Goal: Information Seeking & Learning: Find contact information

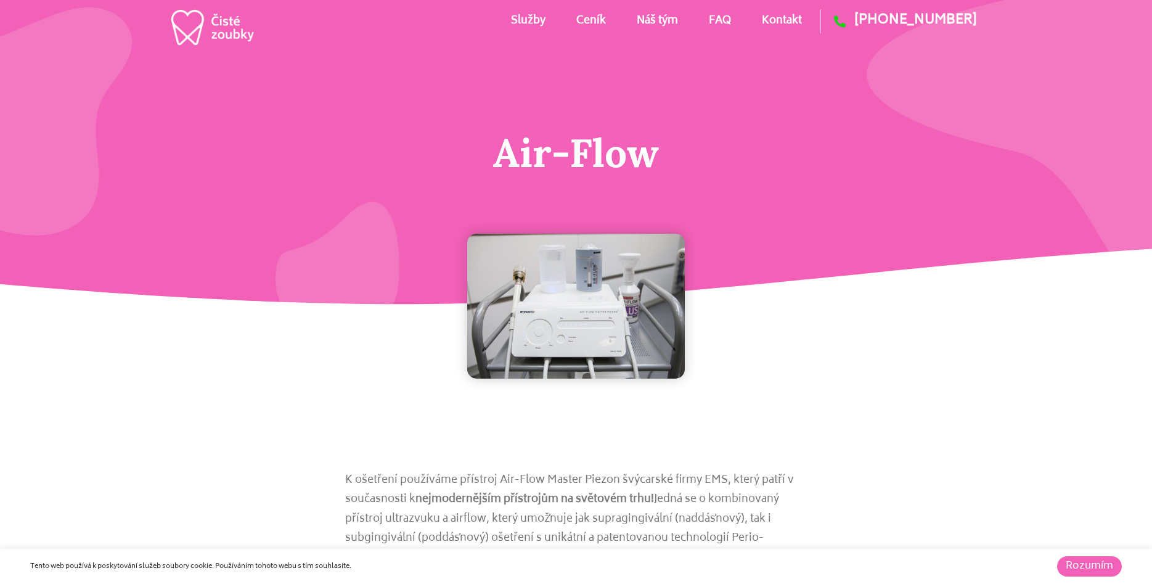
click at [769, 18] on link "Kontakt" at bounding box center [782, 20] width 40 height 55
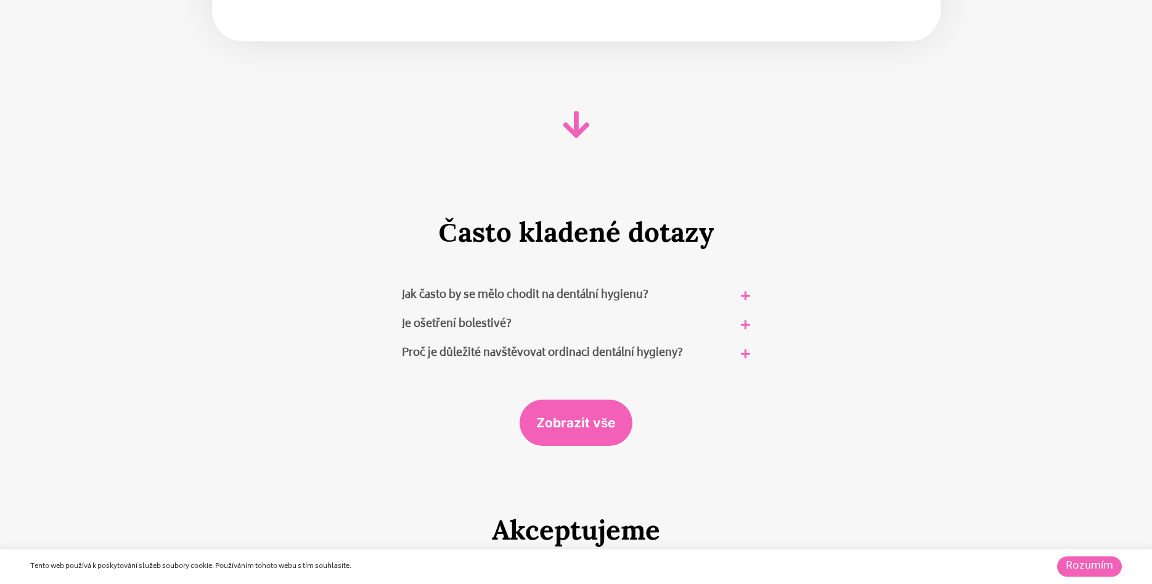
scroll to position [7281, 0]
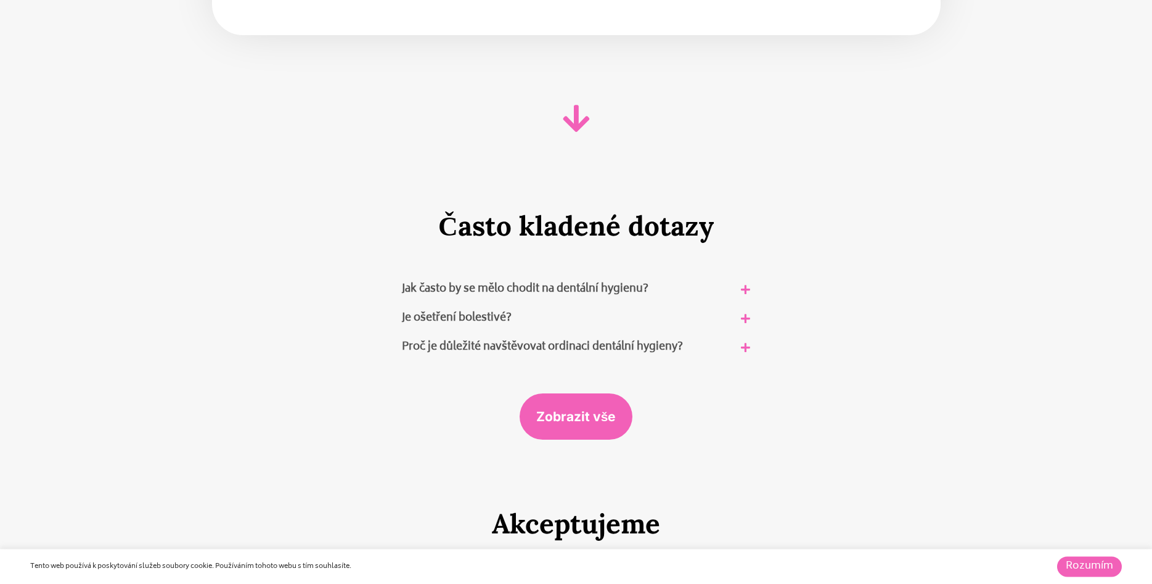
click at [449, 280] on link "Jak často by se mělo chodit na dentální hygienu?" at bounding box center [525, 289] width 247 height 18
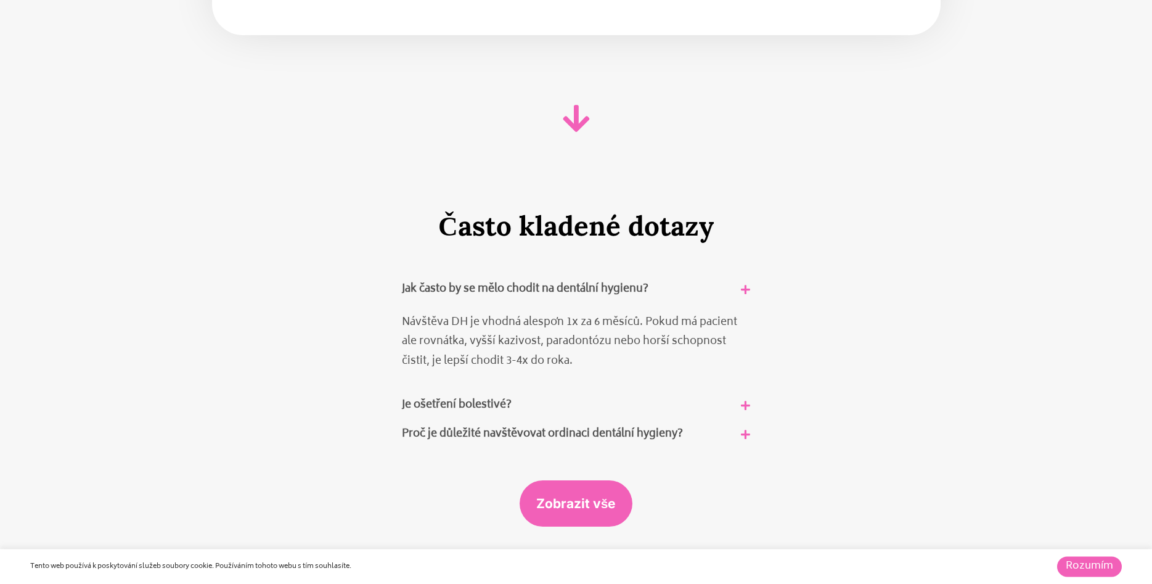
click at [448, 396] on link "Je ošetření bolestivé?" at bounding box center [457, 405] width 110 height 18
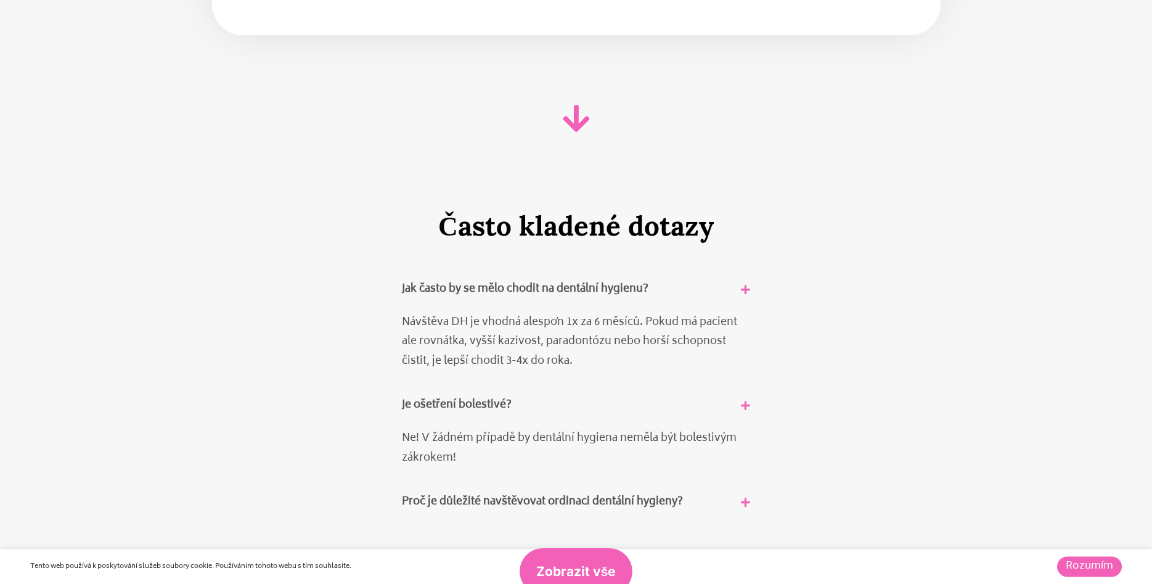
click at [452, 492] on link "Proč je důležité navštěvovat ordinaci dentální hygieny?" at bounding box center [542, 501] width 281 height 18
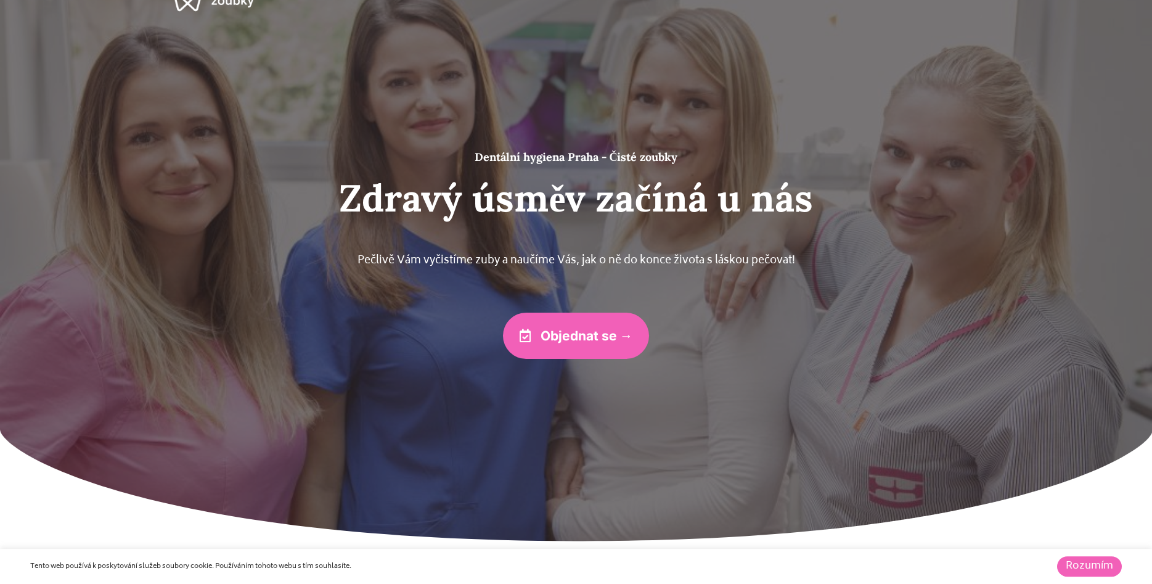
scroll to position [0, 0]
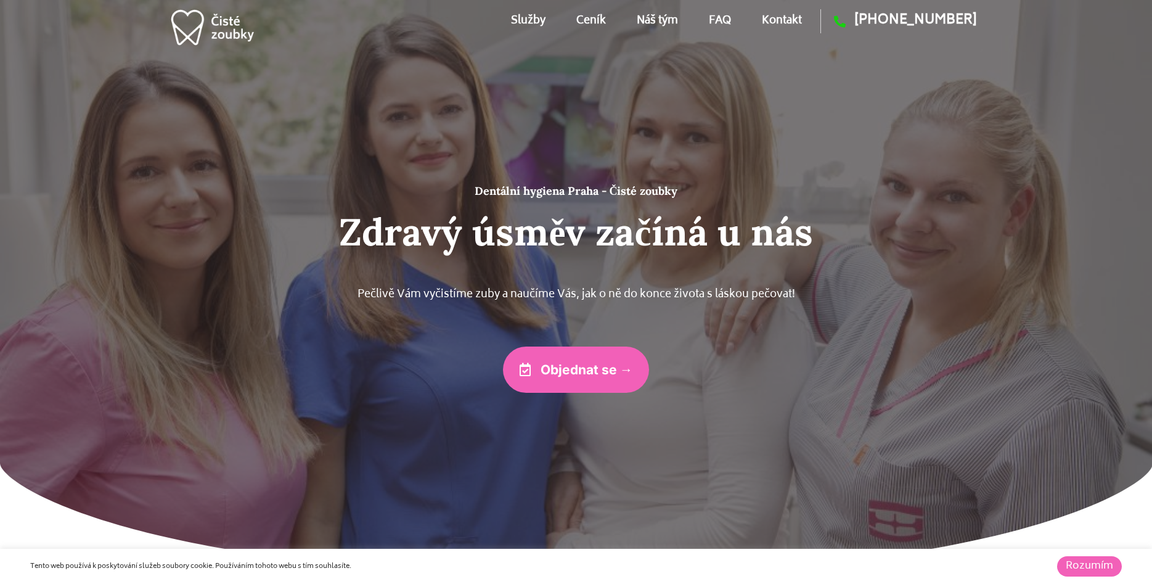
click at [788, 18] on link "Kontakt" at bounding box center [782, 20] width 40 height 55
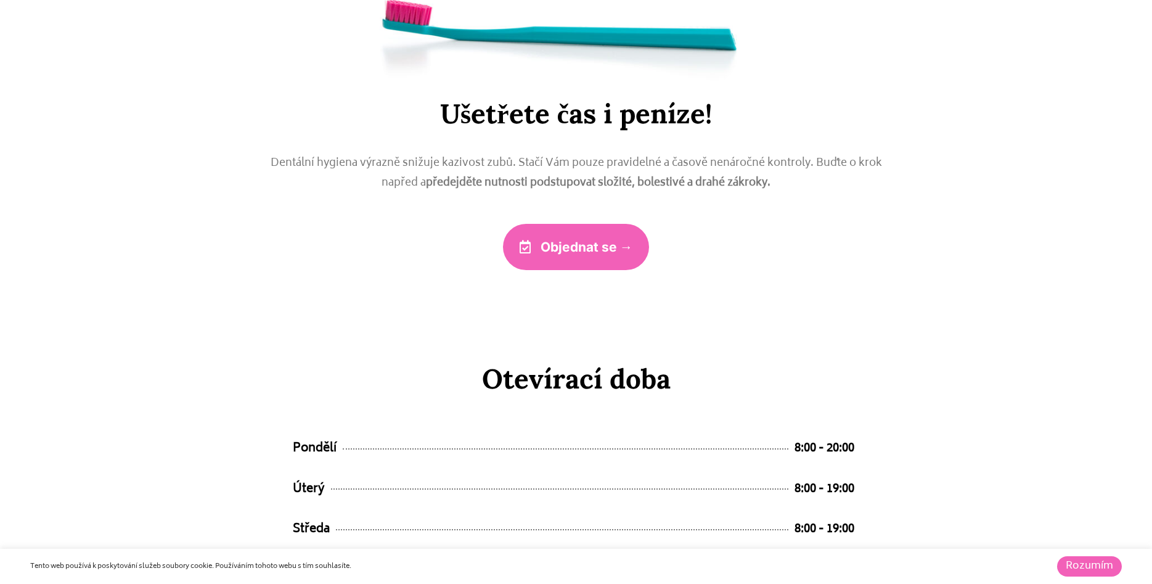
scroll to position [6653, 0]
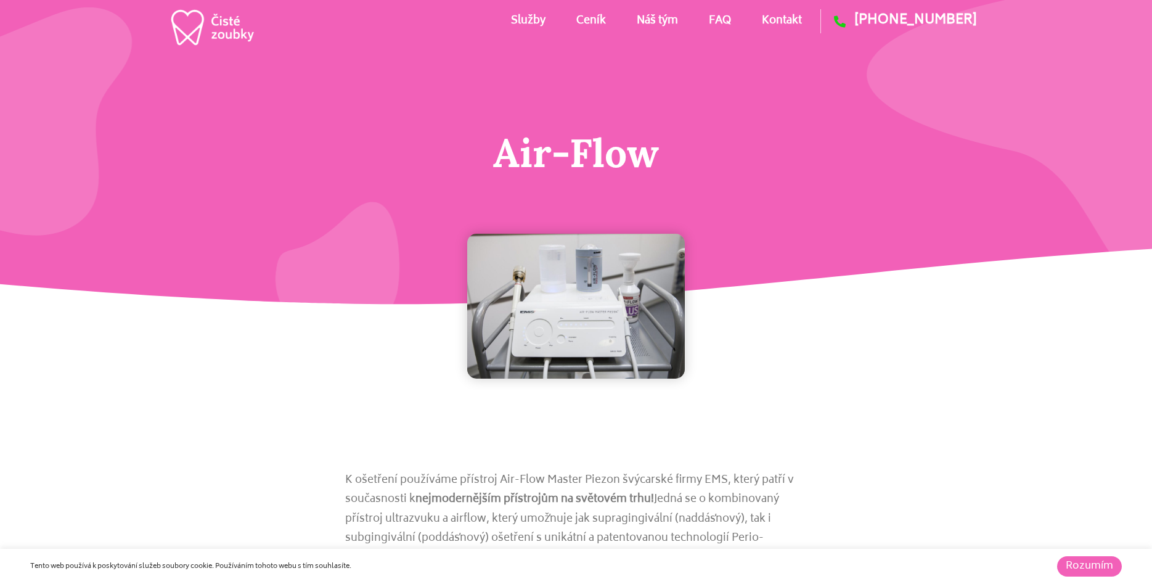
click at [778, 18] on link "Kontakt" at bounding box center [782, 20] width 40 height 55
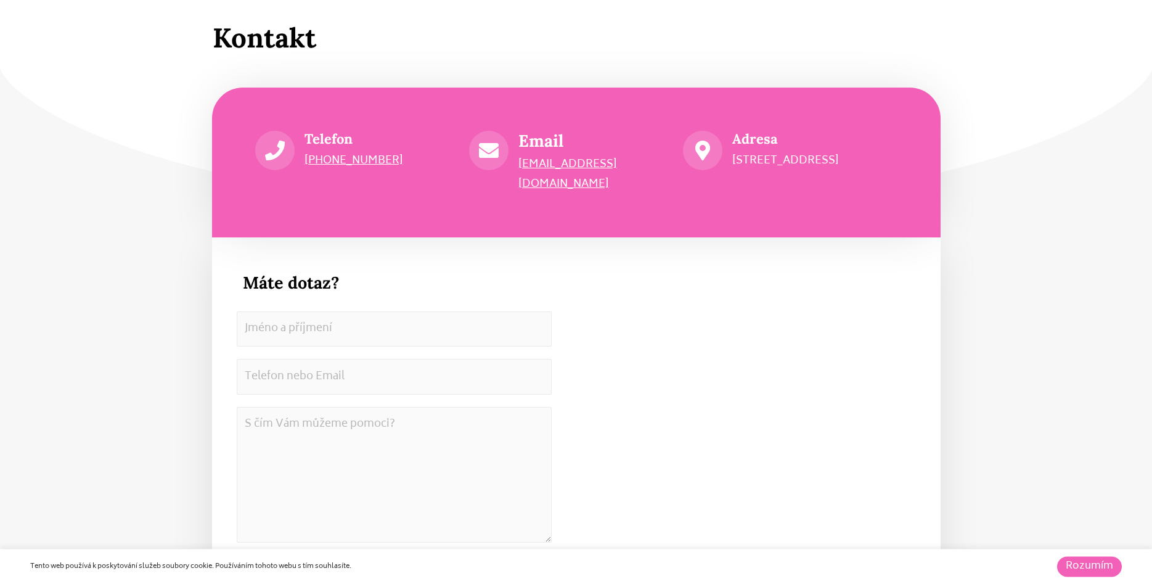
scroll to position [6653, 0]
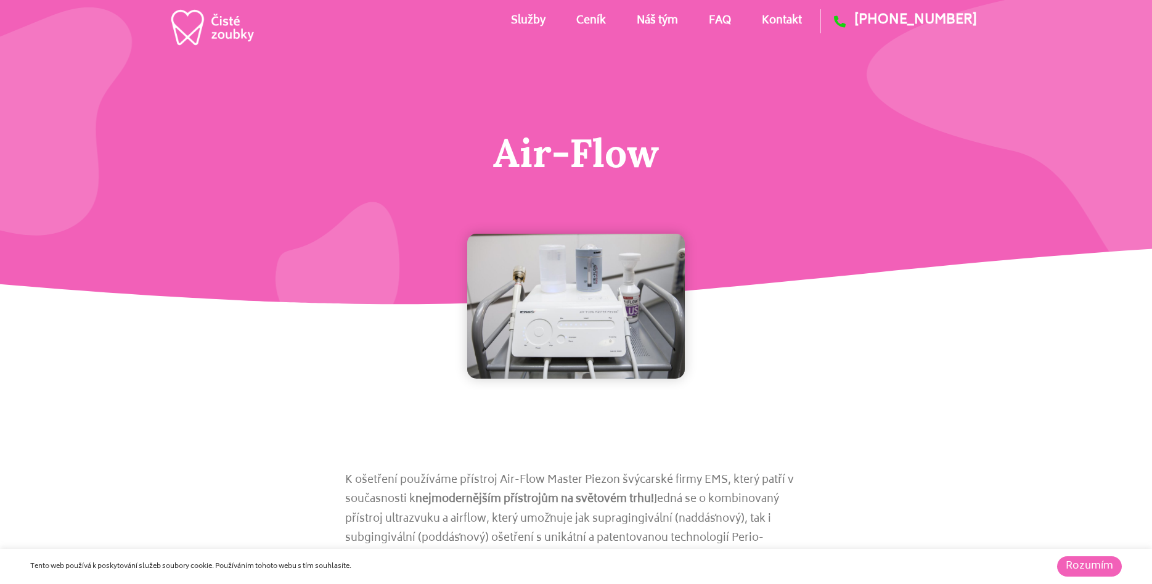
click at [581, 20] on link "Ceník" at bounding box center [591, 20] width 30 height 55
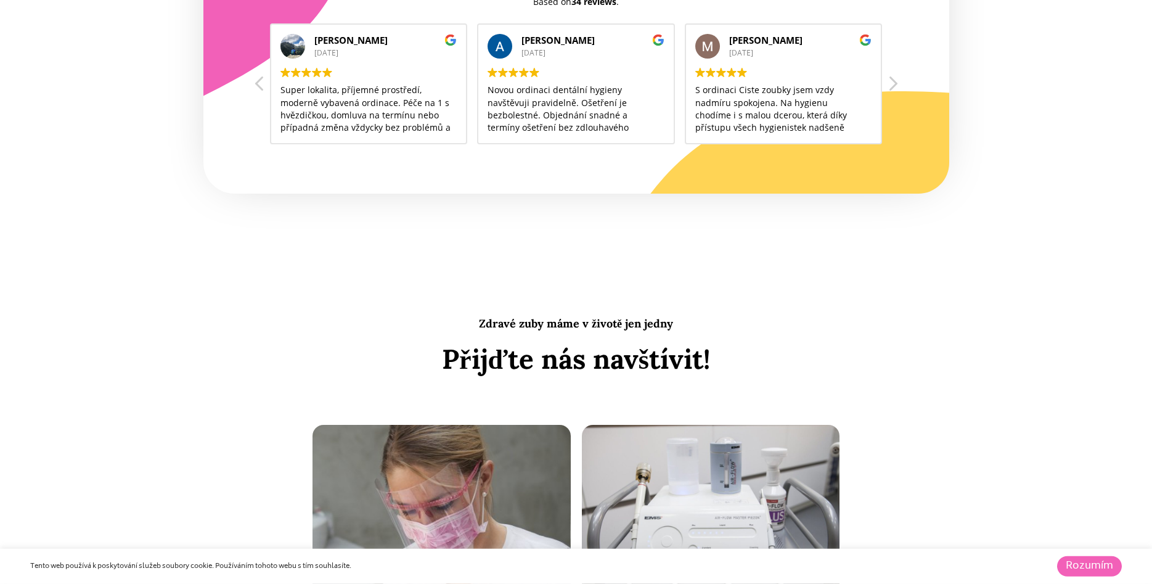
scroll to position [3739, 0]
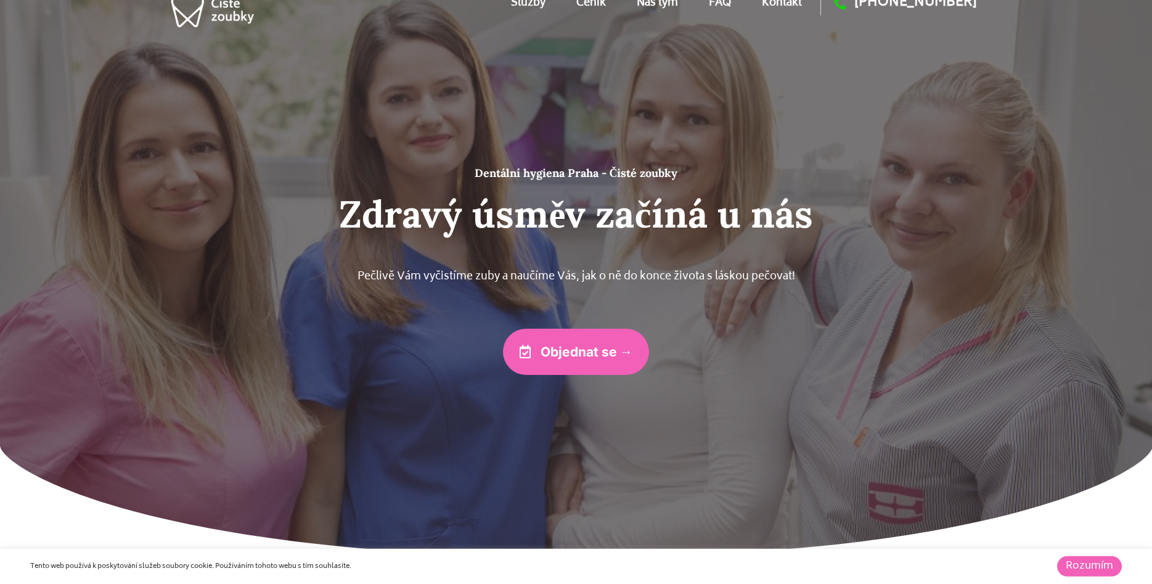
scroll to position [0, 0]
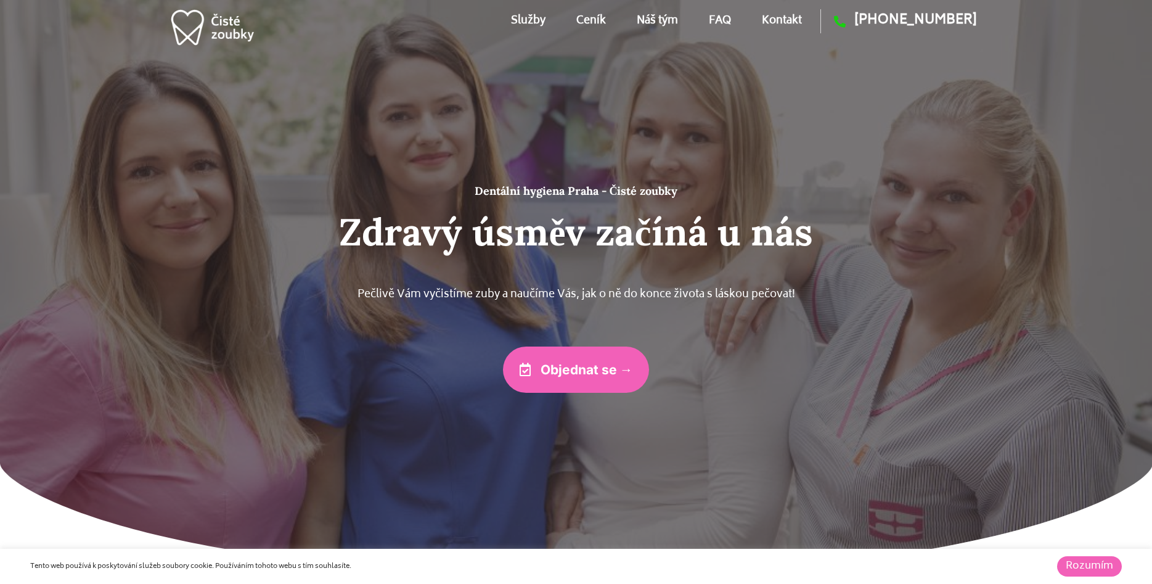
click at [780, 17] on link "Kontakt" at bounding box center [782, 20] width 40 height 55
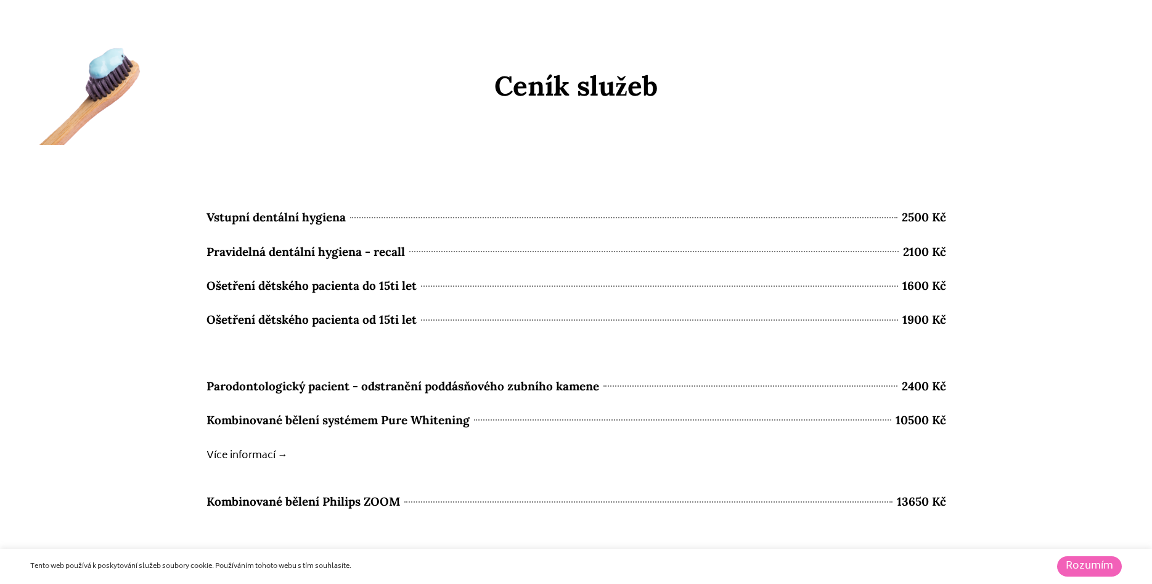
scroll to position [6653, 0]
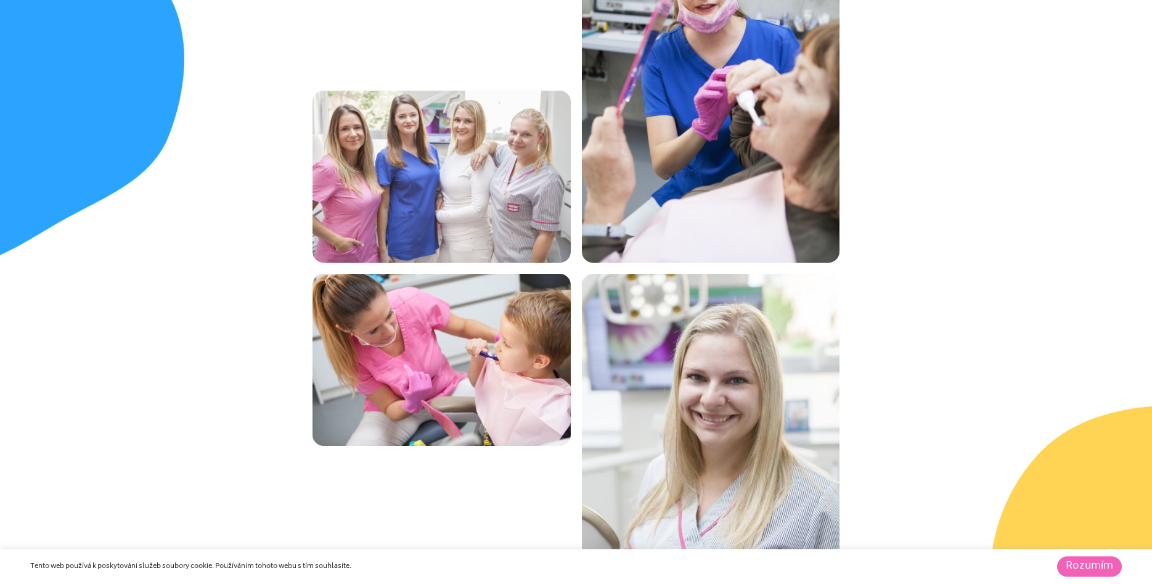
scroll to position [4387, 0]
